Goal: Task Accomplishment & Management: Manage account settings

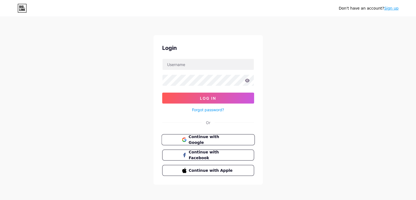
click at [206, 137] on span "Continue with Google" at bounding box center [211, 140] width 46 height 12
